Goal: Information Seeking & Learning: Learn about a topic

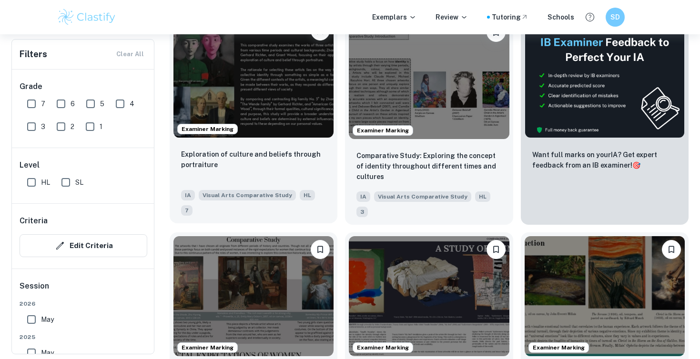
scroll to position [236, 0]
click at [280, 90] on img at bounding box center [253, 77] width 160 height 120
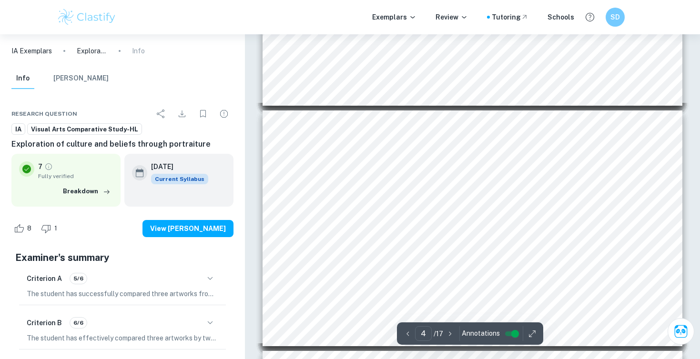
scroll to position [730, 0]
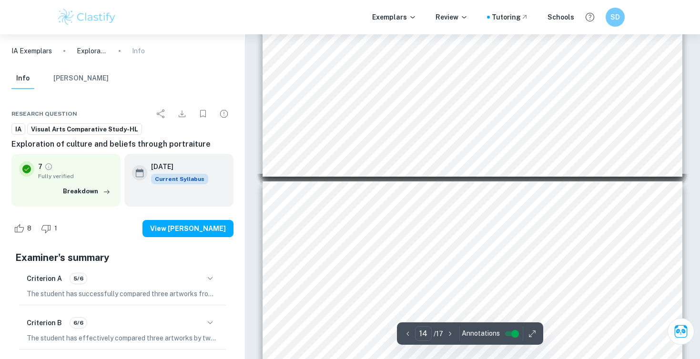
type input "13"
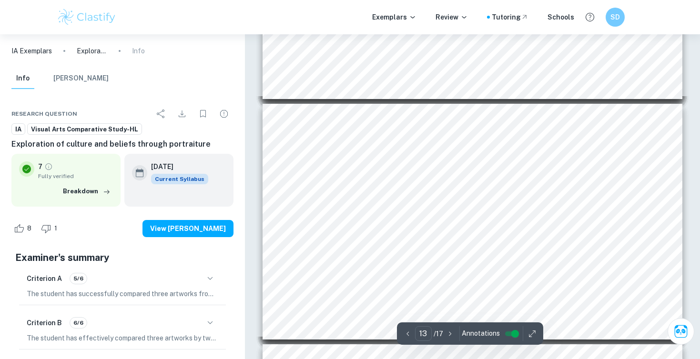
scroll to position [2833, 0]
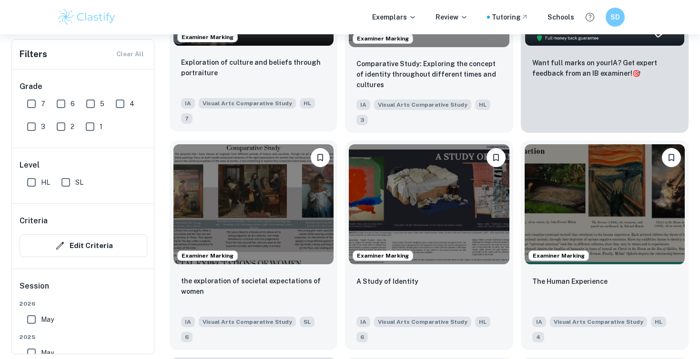
scroll to position [328, 0]
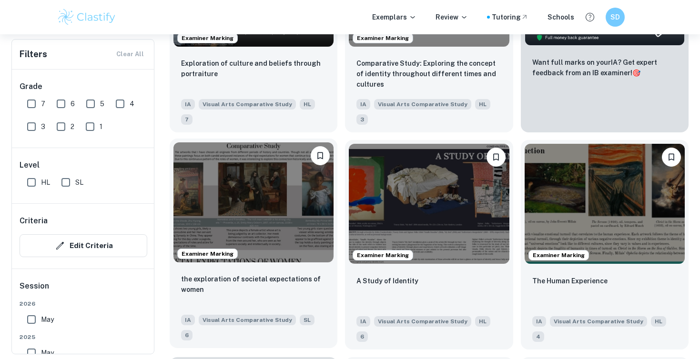
click at [301, 209] on img at bounding box center [253, 202] width 160 height 120
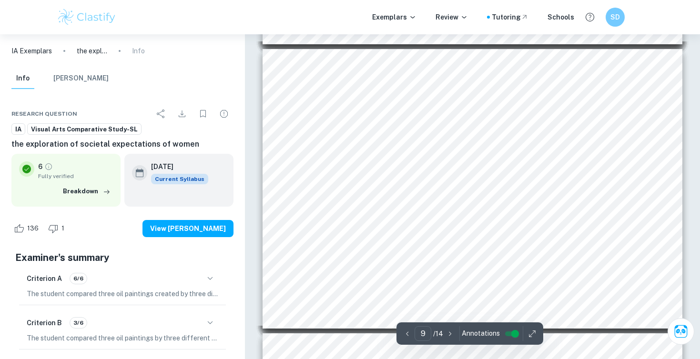
scroll to position [2345, 0]
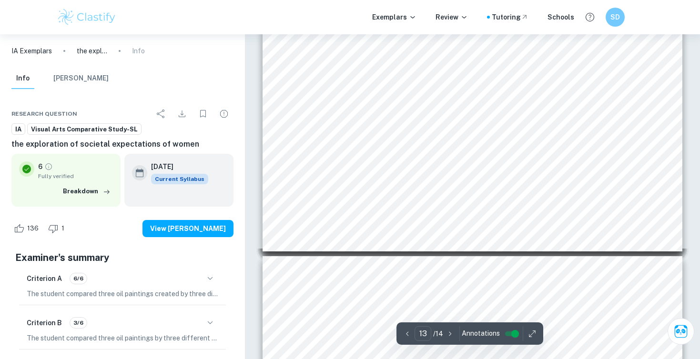
type input "14"
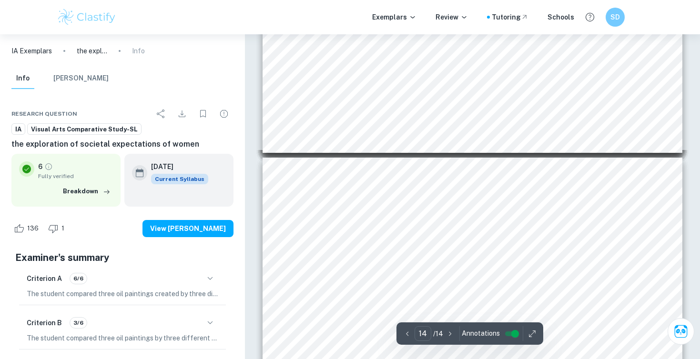
scroll to position [3738, 0]
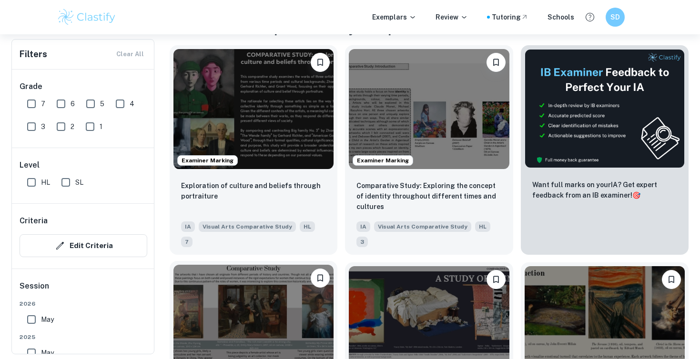
scroll to position [199, 0]
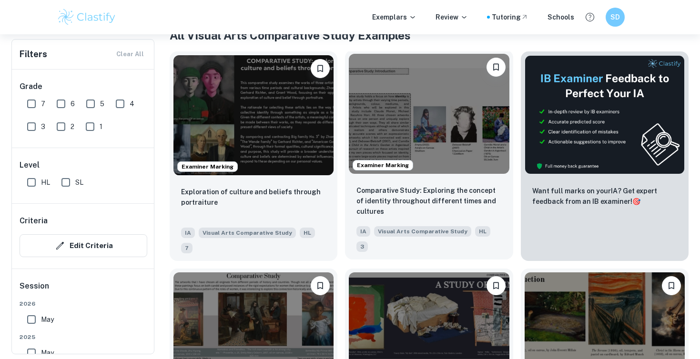
click at [405, 134] on img at bounding box center [429, 114] width 160 height 120
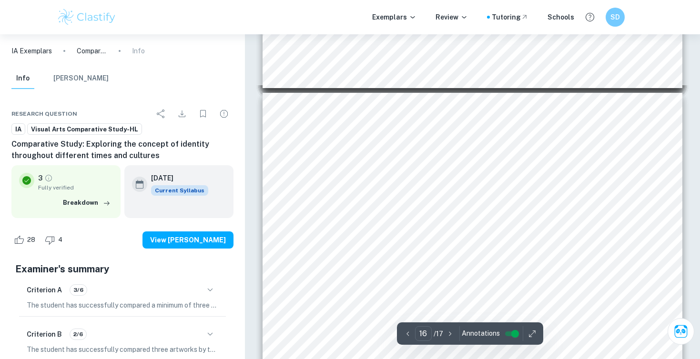
scroll to position [4539, 0]
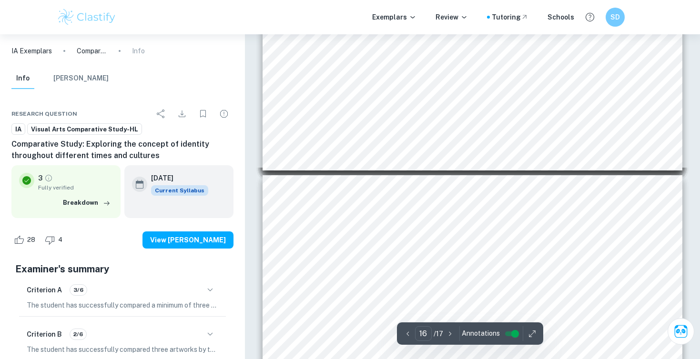
type input "15"
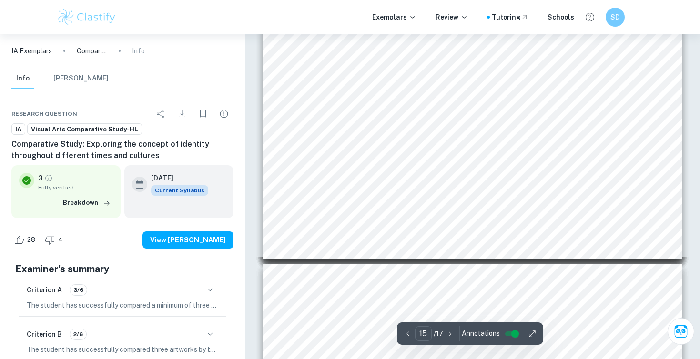
scroll to position [4308, 0]
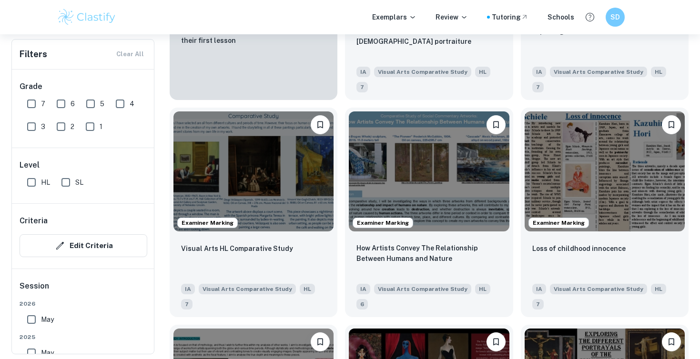
scroll to position [796, 0]
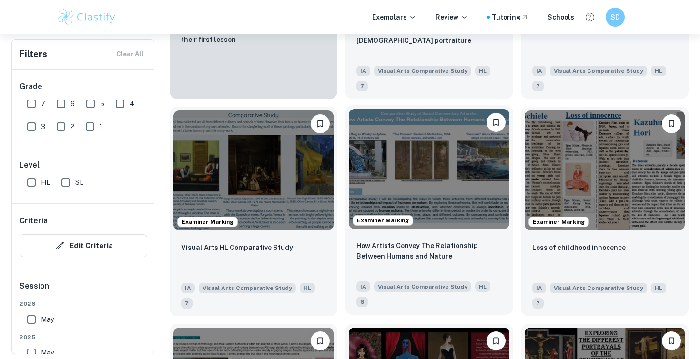
click at [405, 163] on img at bounding box center [429, 169] width 160 height 120
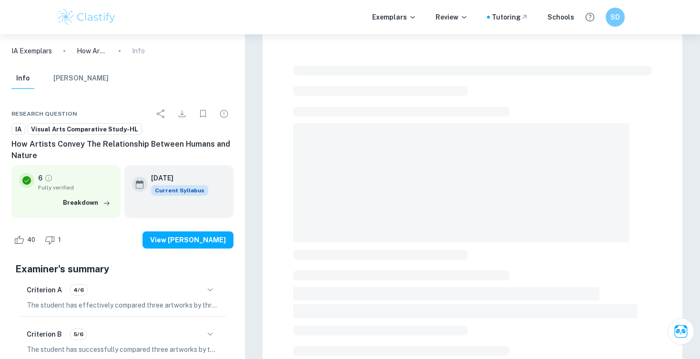
scroll to position [15, 0]
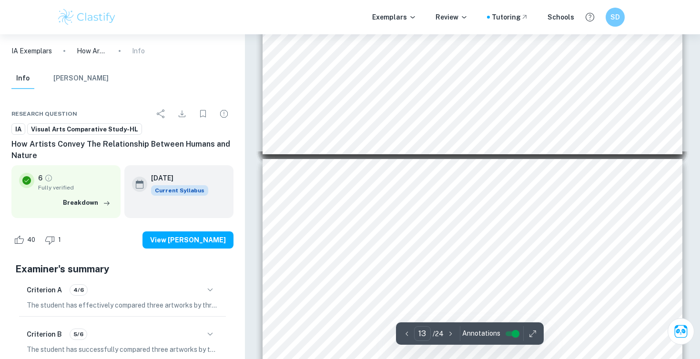
type input "14"
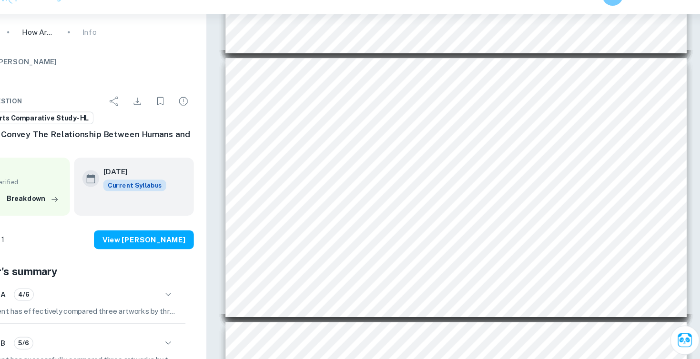
scroll to position [3164, 0]
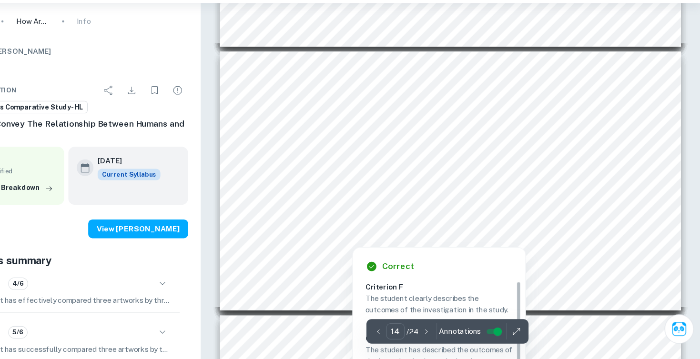
scroll to position [3161, 0]
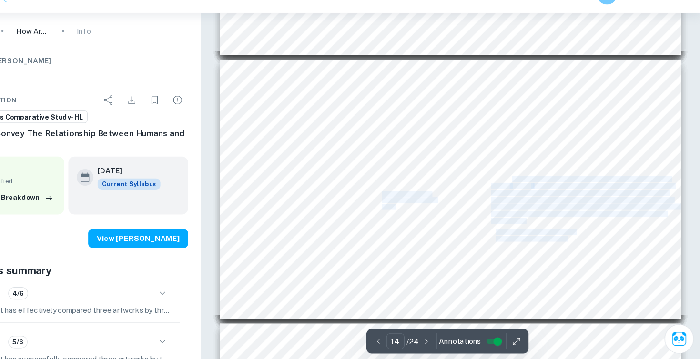
drag, startPoint x: 527, startPoint y: 183, endPoint x: 559, endPoint y: 221, distance: 49.7
click at [560, 222] on div "Connections to Own Work Sculpture work influenced by KCA Media and the assembla…" at bounding box center [472, 195] width 420 height 236
